Goal: Navigation & Orientation: Find specific page/section

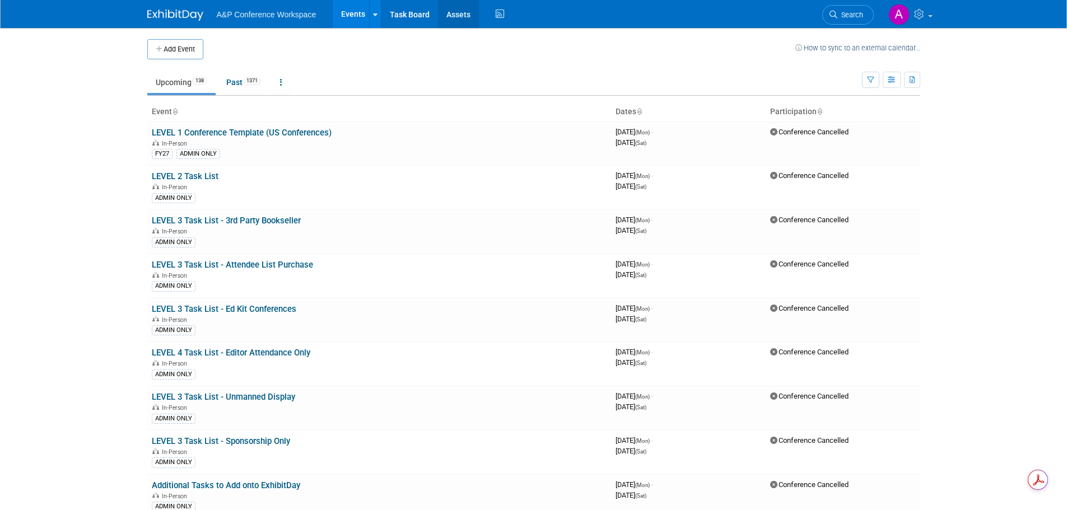
click at [453, 17] on link "Assets" at bounding box center [458, 14] width 41 height 28
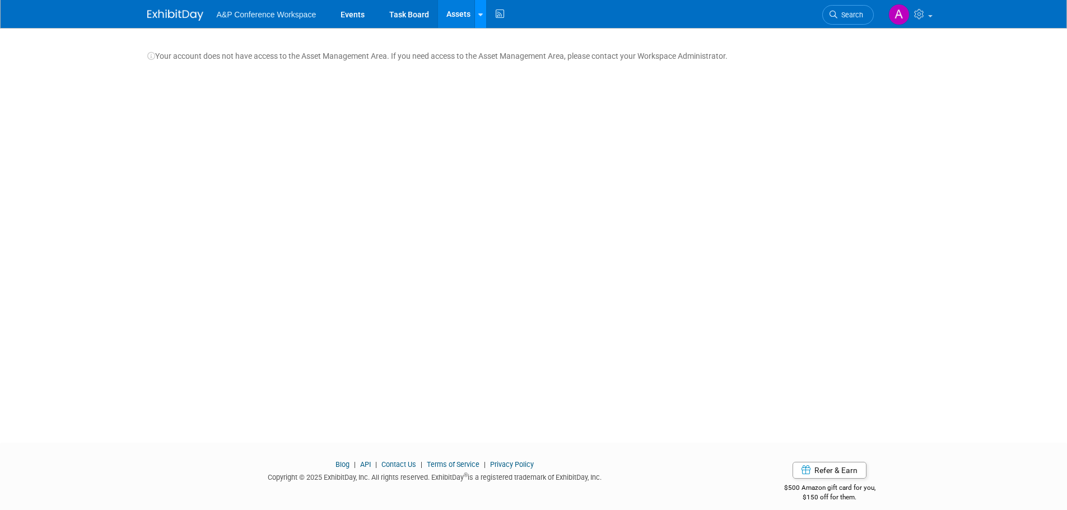
click at [478, 12] on icon at bounding box center [480, 14] width 4 height 7
click at [461, 17] on link "Assets" at bounding box center [458, 14] width 41 height 28
click at [355, 18] on link "Events" at bounding box center [352, 14] width 41 height 28
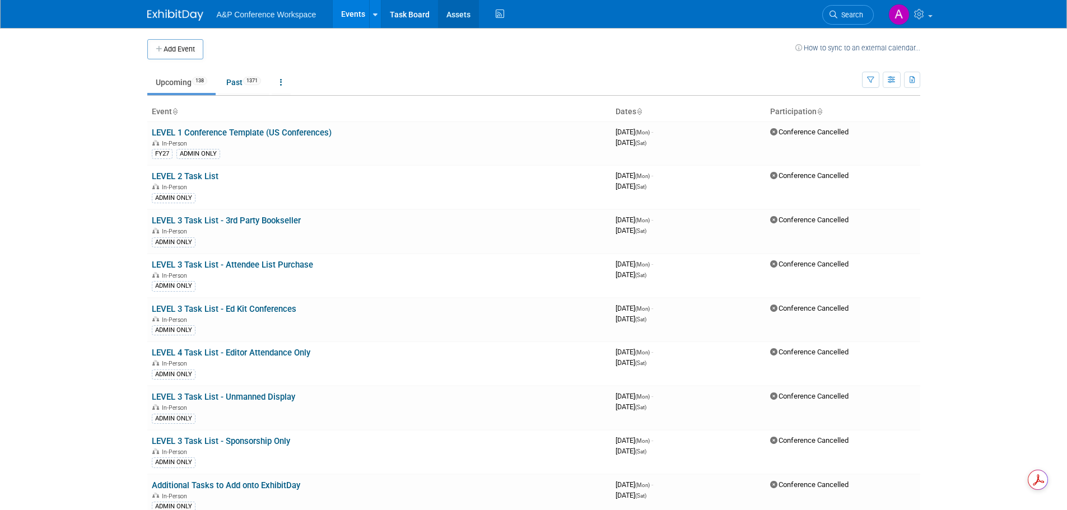
click at [460, 17] on link "Assets" at bounding box center [458, 14] width 41 height 28
